Goal: Information Seeking & Learning: Learn about a topic

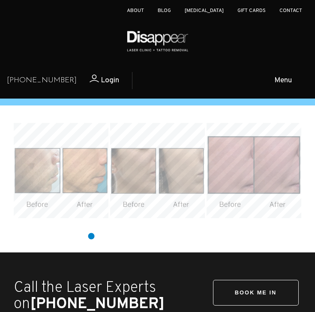
scroll to position [2083, 0]
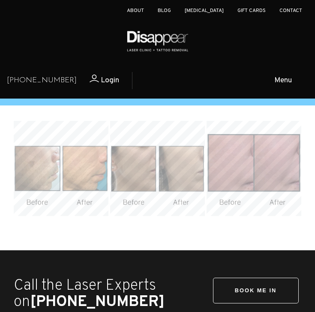
click at [41, 185] on img at bounding box center [61, 168] width 95 height 95
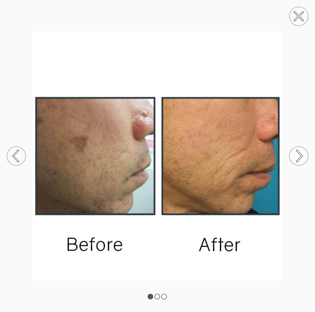
click at [301, 154] on circle at bounding box center [298, 156] width 19 height 19
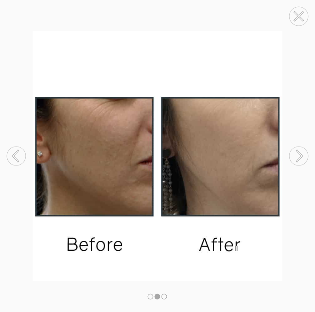
click at [301, 154] on circle at bounding box center [298, 156] width 19 height 19
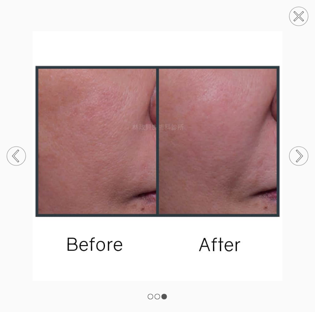
click at [303, 19] on icon at bounding box center [299, 16] width 8 height 8
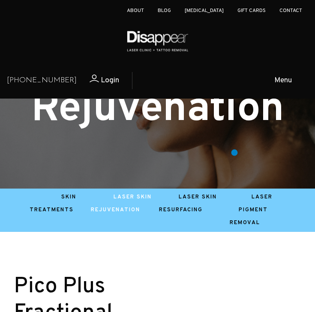
scroll to position [0, 0]
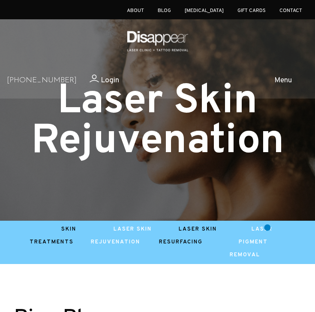
click at [267, 228] on link "Laser Pigment Removal" at bounding box center [251, 242] width 43 height 33
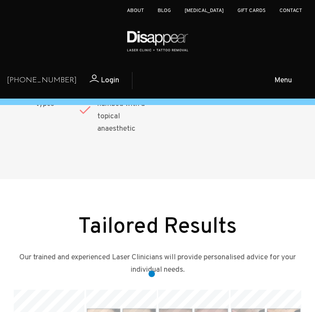
scroll to position [2076, 0]
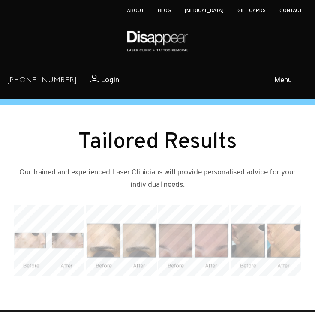
click at [33, 205] on img at bounding box center [49, 240] width 71 height 71
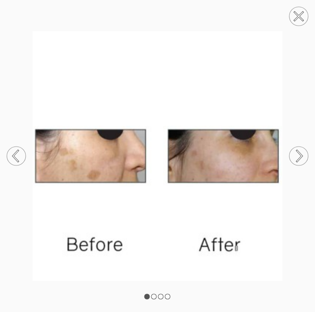
click at [295, 161] on circle at bounding box center [298, 156] width 19 height 19
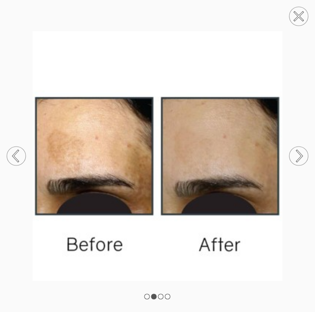
click at [295, 161] on circle at bounding box center [298, 156] width 19 height 19
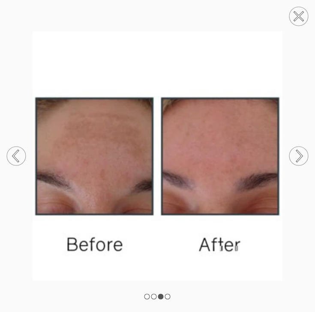
click at [295, 161] on circle at bounding box center [298, 156] width 19 height 19
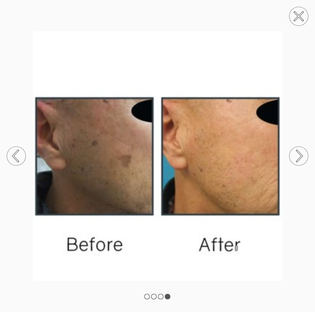
click at [297, 17] on icon at bounding box center [298, 16] width 9 height 9
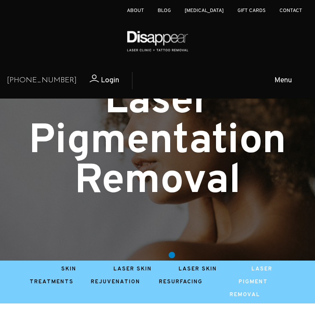
scroll to position [77, 0]
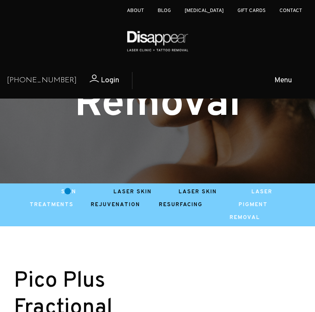
click at [69, 192] on link "Skin Treatments" at bounding box center [53, 199] width 47 height 20
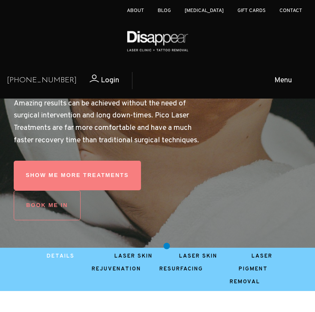
scroll to position [194, 0]
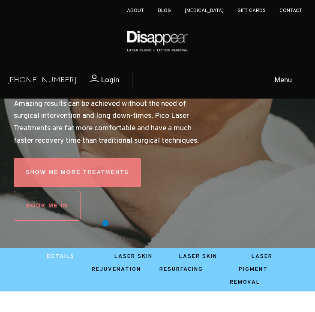
click at [105, 187] on link "SHOW ME MORE Treatments" at bounding box center [77, 173] width 127 height 30
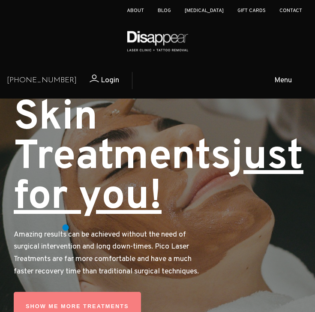
scroll to position [0, 0]
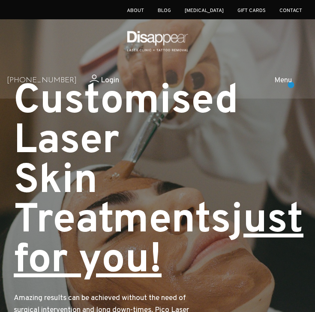
click at [291, 85] on span "Menu" at bounding box center [283, 81] width 18 height 12
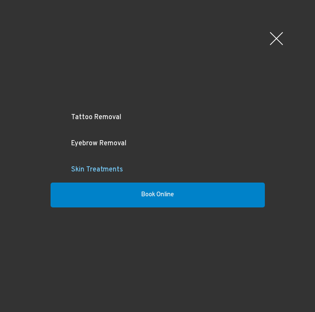
click at [99, 171] on link "Skin Treatments" at bounding box center [158, 170] width 214 height 26
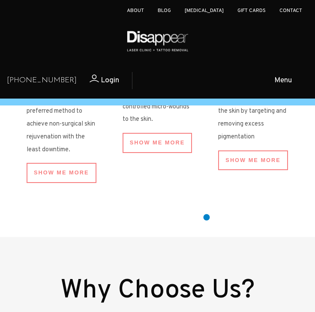
scroll to position [717, 0]
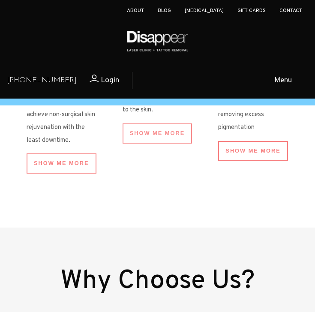
click at [175, 144] on link "SHOW ME More" at bounding box center [158, 133] width 70 height 20
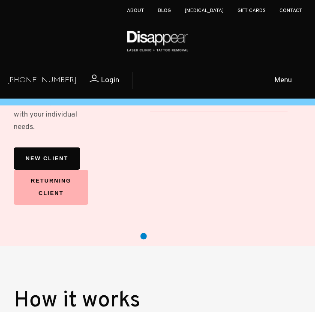
scroll to position [1109, 0]
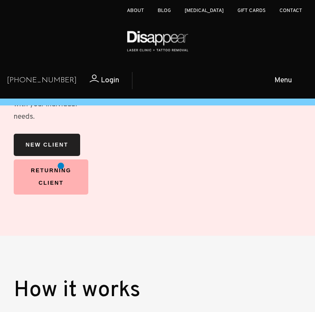
click at [61, 156] on link "New Client" at bounding box center [47, 145] width 66 height 23
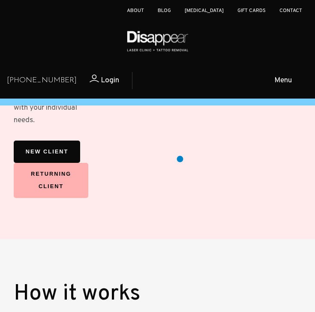
scroll to position [1156, 0]
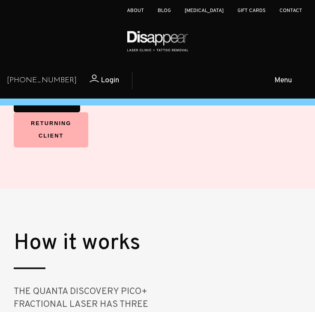
click at [278, 77] on span "Menu" at bounding box center [283, 81] width 18 height 12
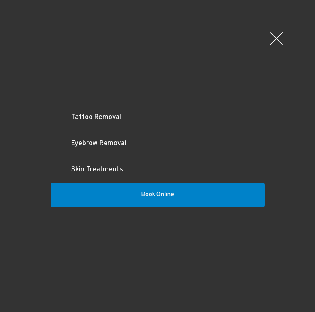
click at [272, 40] on div at bounding box center [277, 39] width 26 height 26
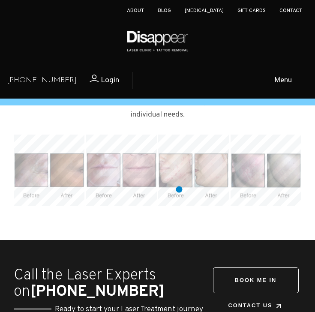
scroll to position [2106, 0]
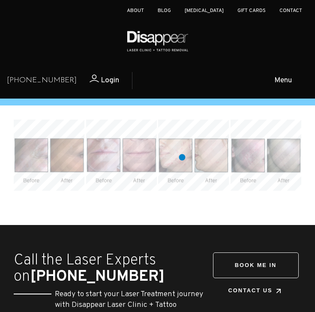
click at [182, 157] on img at bounding box center [193, 155] width 71 height 71
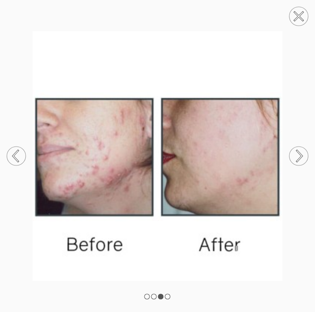
click at [298, 156] on circle at bounding box center [298, 156] width 19 height 19
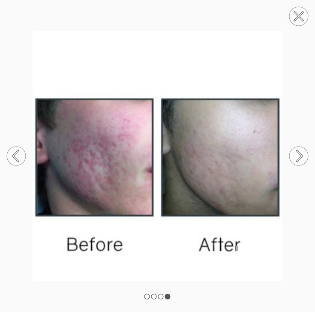
click at [15, 154] on icon at bounding box center [15, 155] width 5 height 11
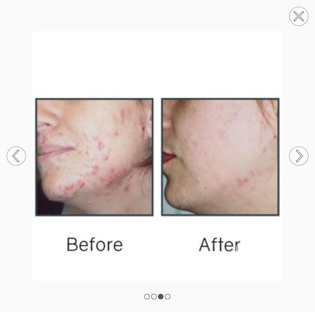
click at [15, 154] on icon at bounding box center [15, 156] width 5 height 11
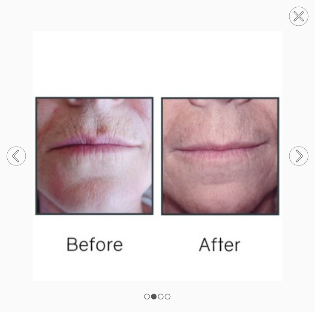
click at [15, 154] on icon at bounding box center [15, 156] width 5 height 11
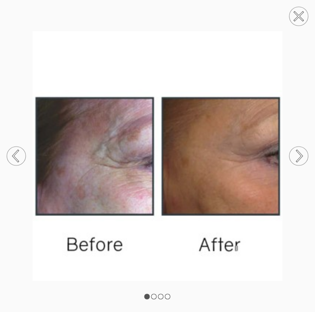
click at [310, 157] on icon at bounding box center [298, 155] width 33 height 45
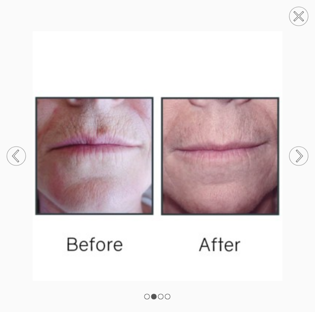
click at [302, 156] on icon at bounding box center [299, 156] width 5 height 11
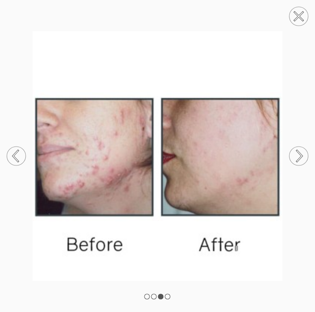
click at [297, 157] on circle at bounding box center [298, 156] width 19 height 19
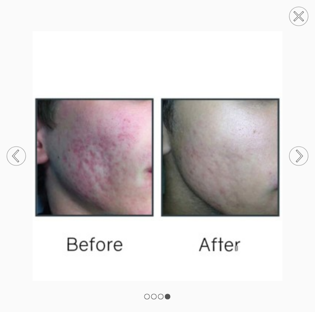
click at [295, 16] on circle at bounding box center [298, 16] width 19 height 19
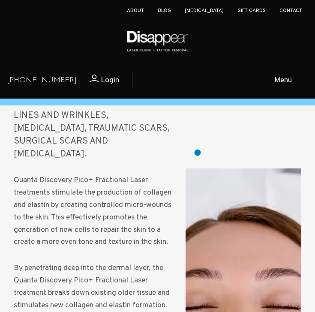
scroll to position [1385, 0]
